Goal: Information Seeking & Learning: Learn about a topic

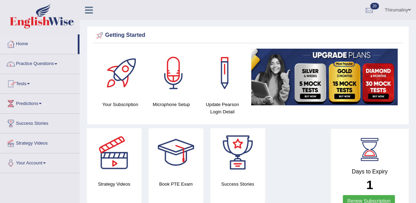
click at [28, 83] on link "Tests" at bounding box center [39, 82] width 79 height 17
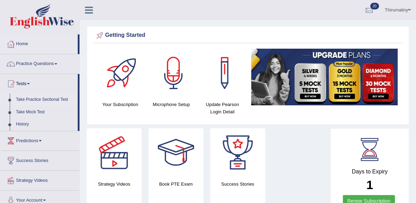
click at [32, 100] on link "Take Practice Sectional Test" at bounding box center [45, 99] width 65 height 12
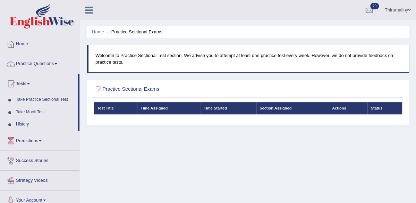
click at [137, 66] on blockquote "Welcome to Practice Sectional Test section. We advise you to attempt at least o…" at bounding box center [248, 59] width 322 height 28
click at [143, 86] on h2 "Practice Sectional Exams" at bounding box center [190, 89] width 192 height 9
drag, startPoint x: 143, startPoint y: 86, endPoint x: 44, endPoint y: 120, distance: 104.9
click at [44, 120] on div "Toggle navigation Home Practice Questions Speaking Practice Read Aloud Repeat S…" at bounding box center [208, 180] width 416 height 361
click at [44, 120] on link "History" at bounding box center [45, 124] width 65 height 12
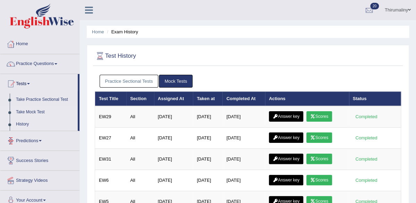
click at [35, 111] on link "Take Mock Test" at bounding box center [45, 112] width 65 height 12
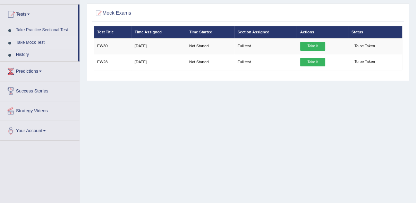
scroll to position [83, 0]
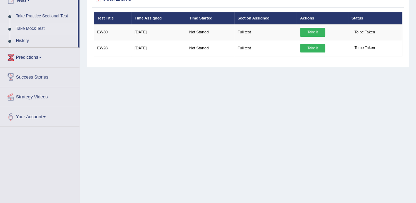
click at [43, 58] on link "Predictions" at bounding box center [39, 56] width 79 height 17
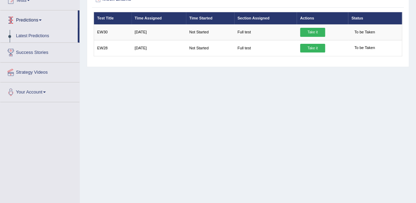
click at [38, 35] on link "Latest Predictions" at bounding box center [45, 36] width 65 height 12
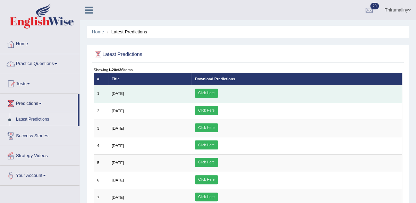
click at [218, 98] on link "Click Here" at bounding box center [206, 92] width 23 height 9
